Goal: Find specific page/section: Find specific page/section

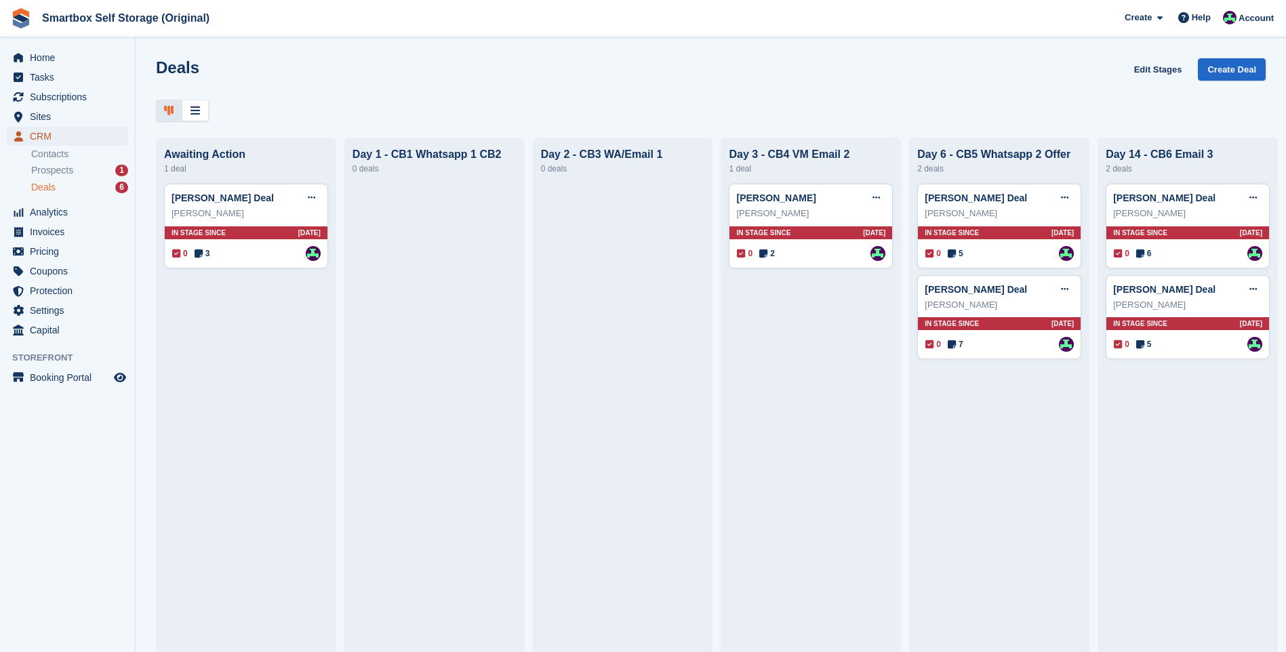
drag, startPoint x: 0, startPoint y: 0, endPoint x: 61, endPoint y: 134, distance: 147.4
click at [61, 134] on span "CRM" at bounding box center [70, 136] width 81 height 19
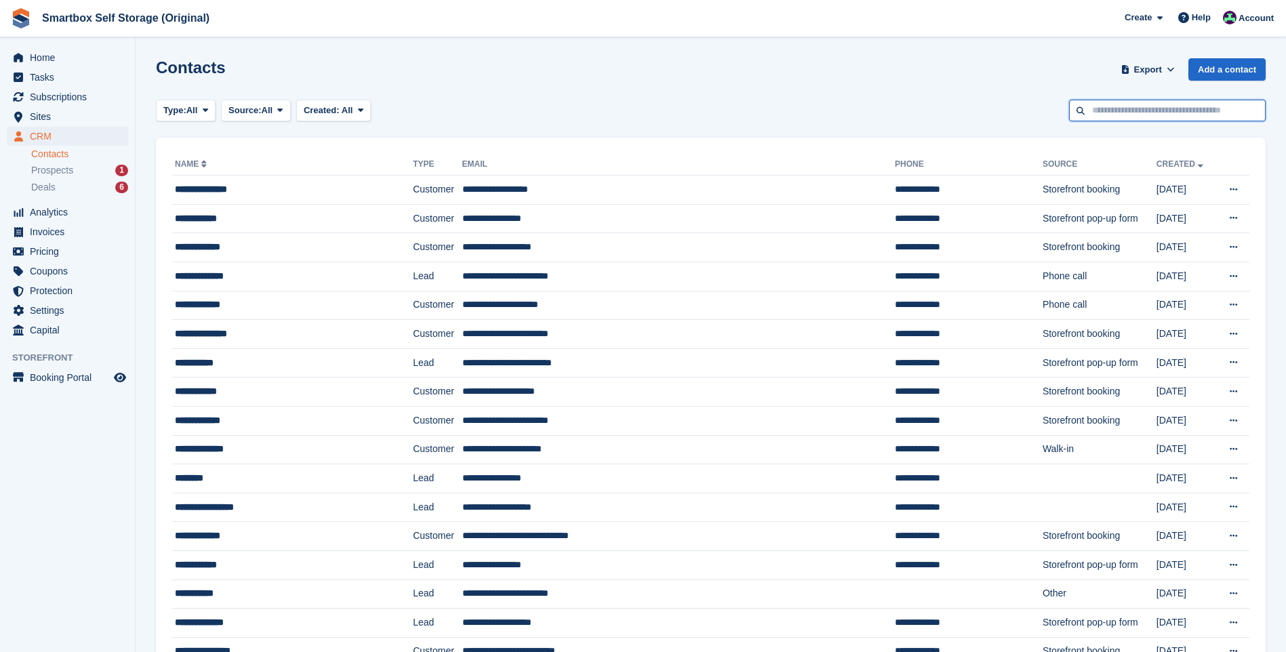
click at [1132, 113] on input "text" at bounding box center [1167, 111] width 197 height 22
type input "*****"
